Goal: Transaction & Acquisition: Subscribe to service/newsletter

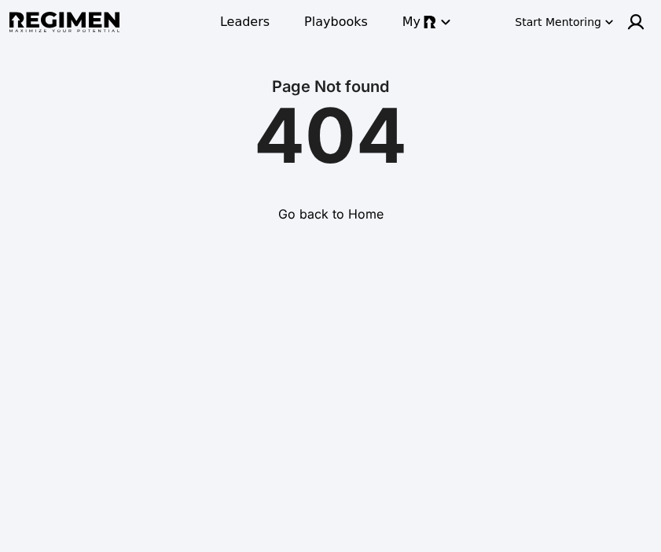
click at [598, 28] on div "Start Mentoring" at bounding box center [558, 22] width 86 height 16
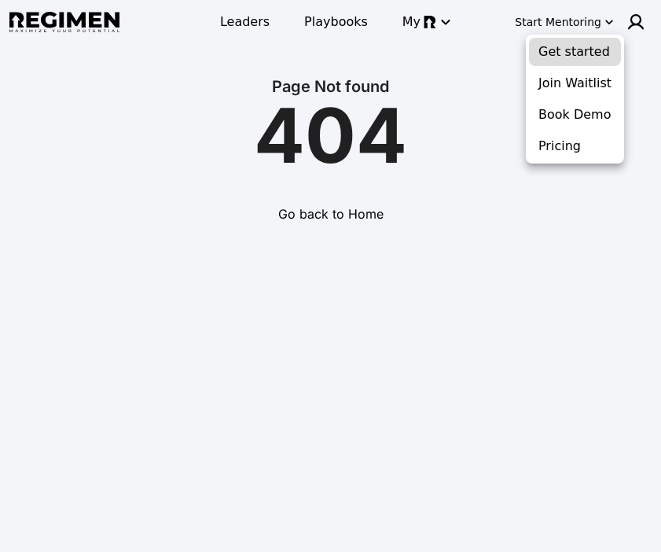
click at [575, 51] on button "Get started" at bounding box center [575, 52] width 92 height 28
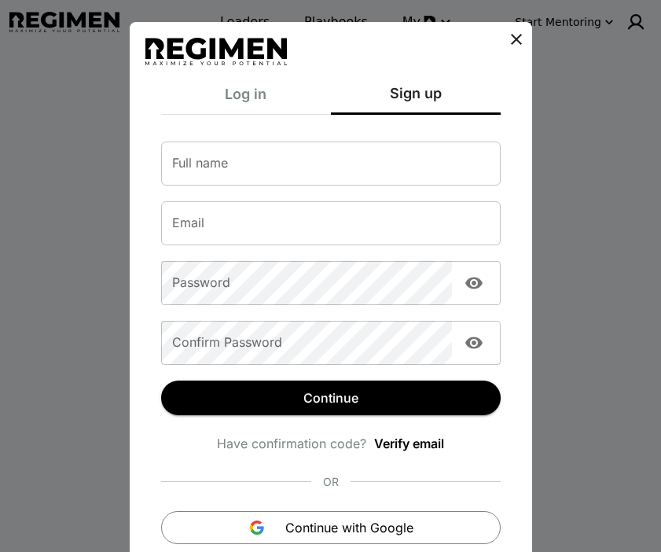
click at [602, 105] on div "Log in Sign up Email Email Password Password Forgot Password? Continue Have con…" at bounding box center [330, 276] width 661 height 552
click at [566, 140] on div "Log in Sign up Email Email Password Password Forgot Password? Continue Have con…" at bounding box center [330, 276] width 661 height 552
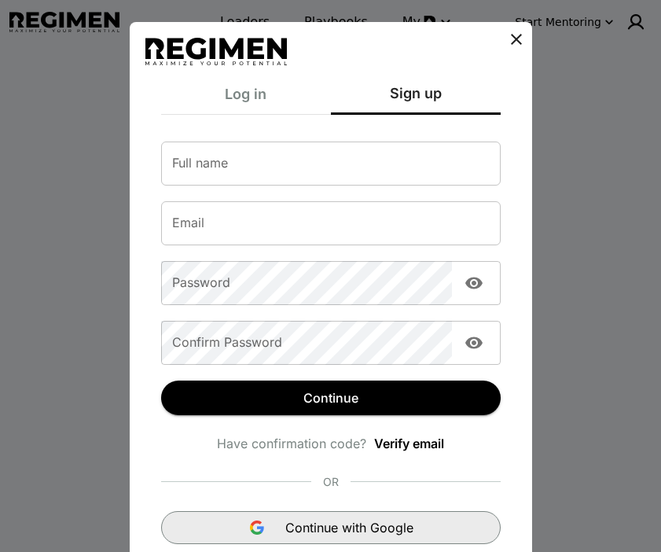
click at [335, 527] on span "Continue with Google" at bounding box center [349, 527] width 128 height 19
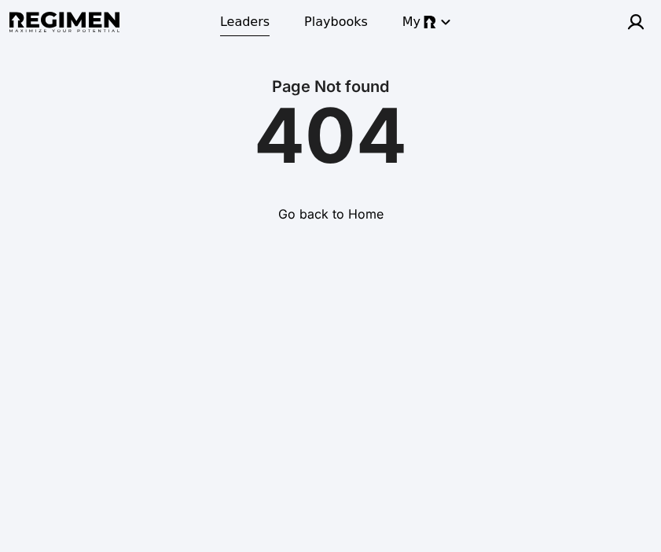
click at [242, 26] on span "Leaders" at bounding box center [245, 22] width 50 height 19
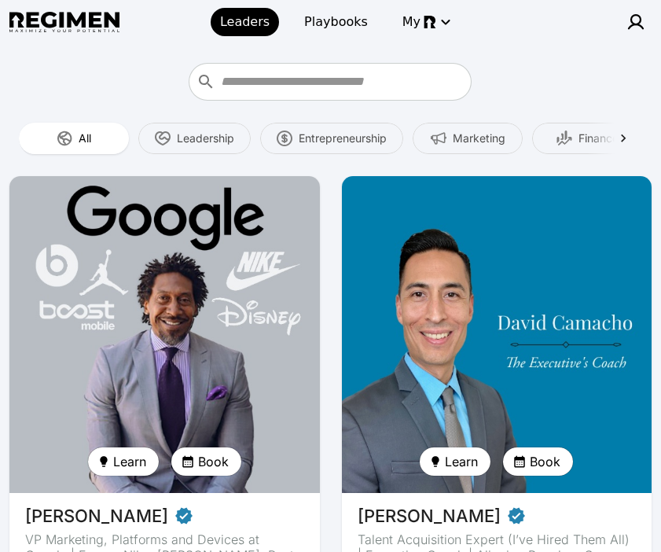
click at [500, 307] on img at bounding box center [496, 334] width 319 height 326
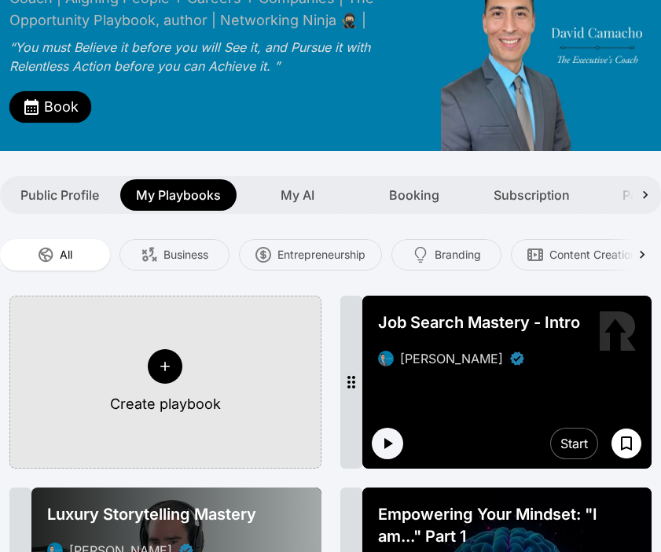
scroll to position [144, 0]
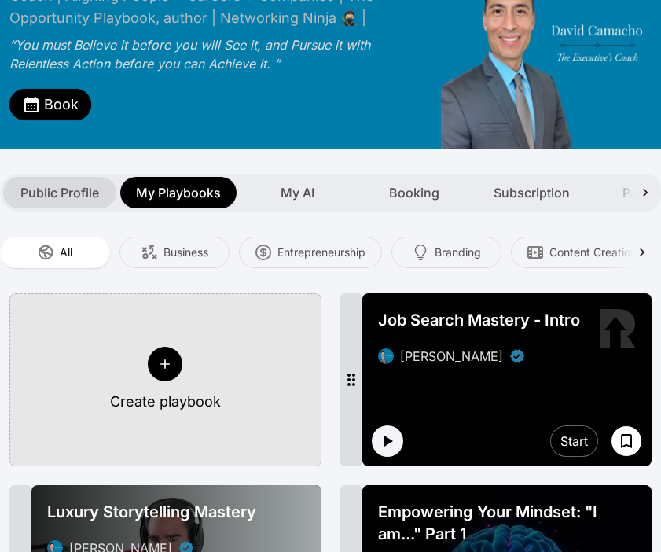
click at [79, 204] on div "Public Profile" at bounding box center [59, 192] width 113 height 31
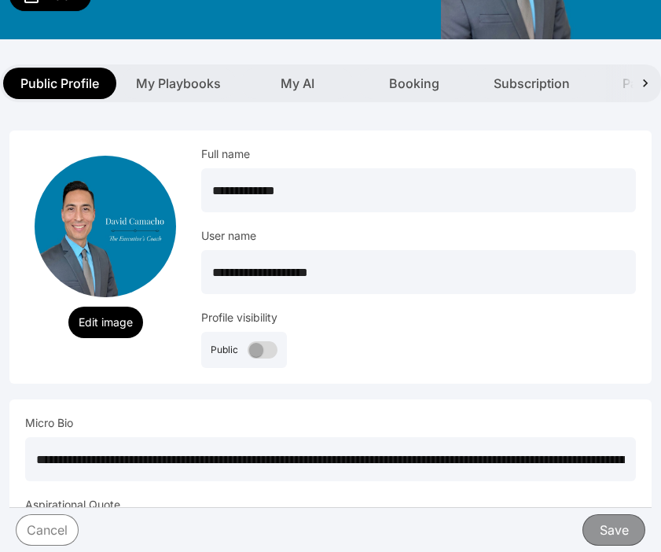
scroll to position [261, 0]
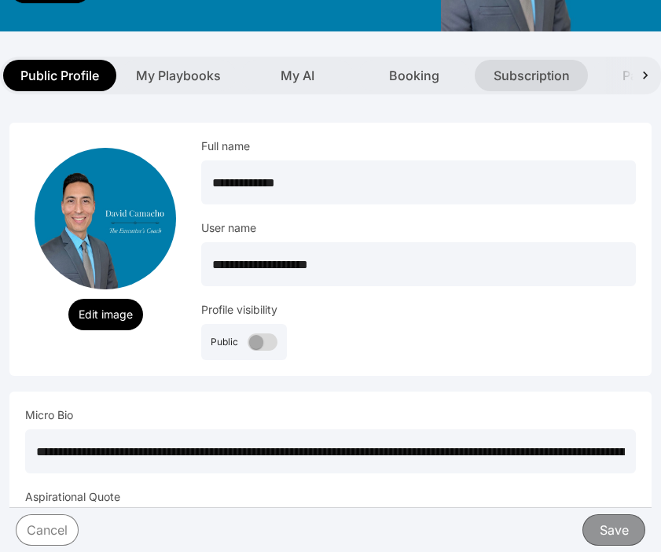
click at [521, 72] on span "Subscription" at bounding box center [532, 75] width 76 height 19
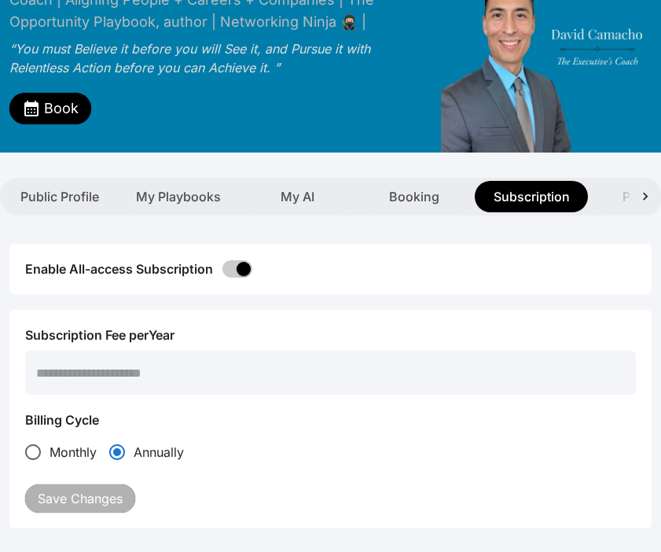
scroll to position [138, 0]
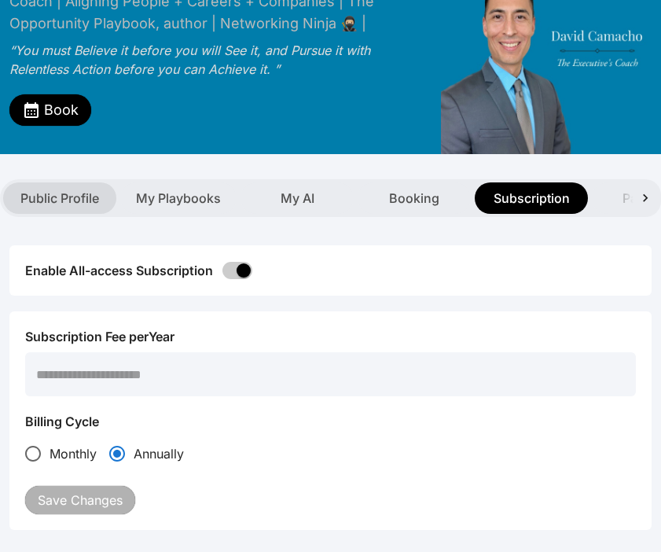
click at [39, 193] on span "Public Profile" at bounding box center [59, 198] width 79 height 19
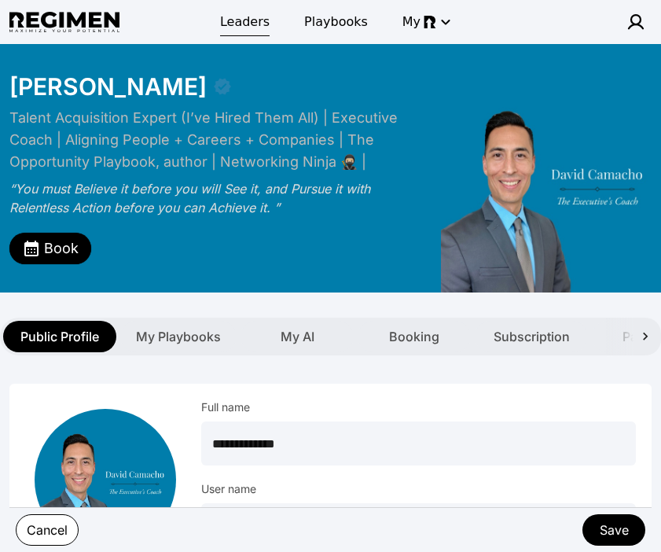
click at [239, 25] on span "Leaders" at bounding box center [245, 22] width 50 height 19
